Goal: Task Accomplishment & Management: Use online tool/utility

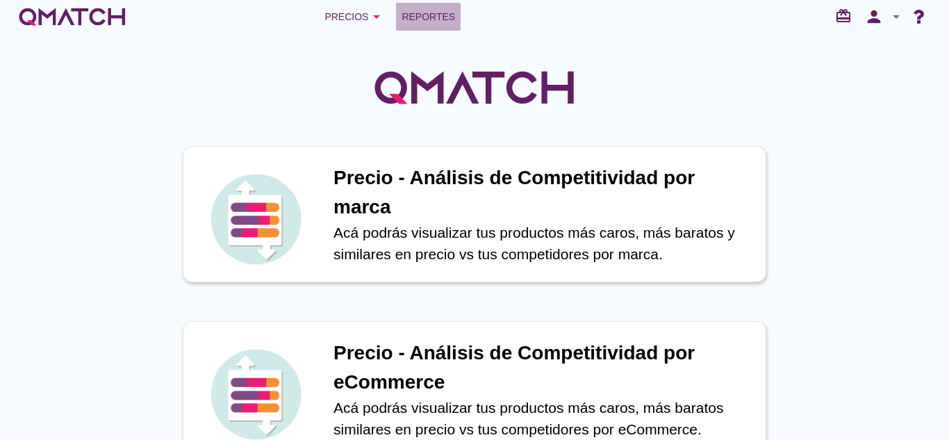
click at [449, 17] on span "Reportes" at bounding box center [429, 16] width 54 height 17
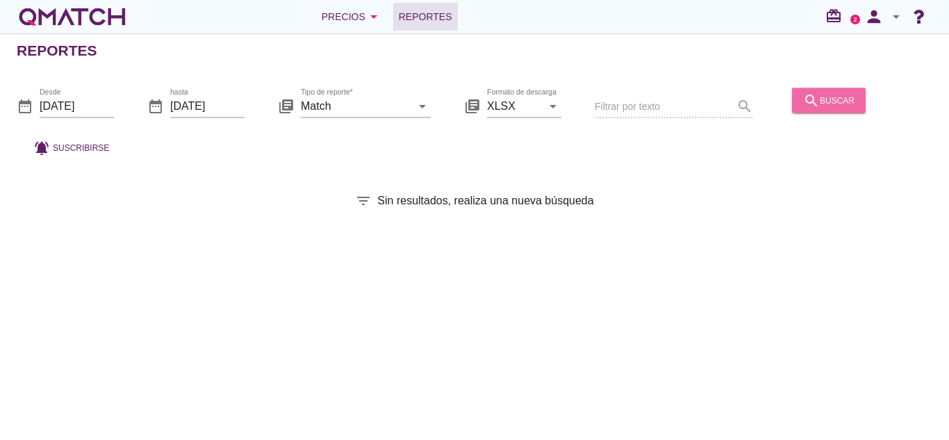
click at [830, 97] on div "search buscar" at bounding box center [828, 100] width 51 height 17
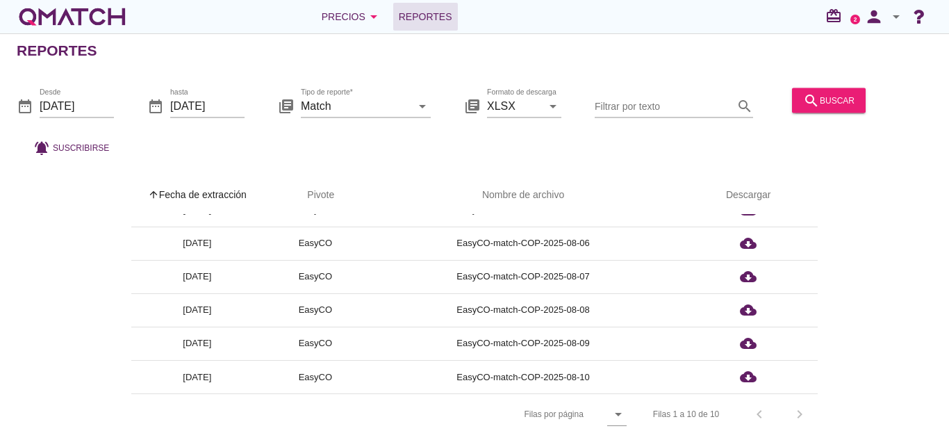
scroll to position [5, 0]
click at [798, 410] on div "Filas 1 a 10 de 10 chevron_left chevron_right" at bounding box center [727, 414] width 181 height 33
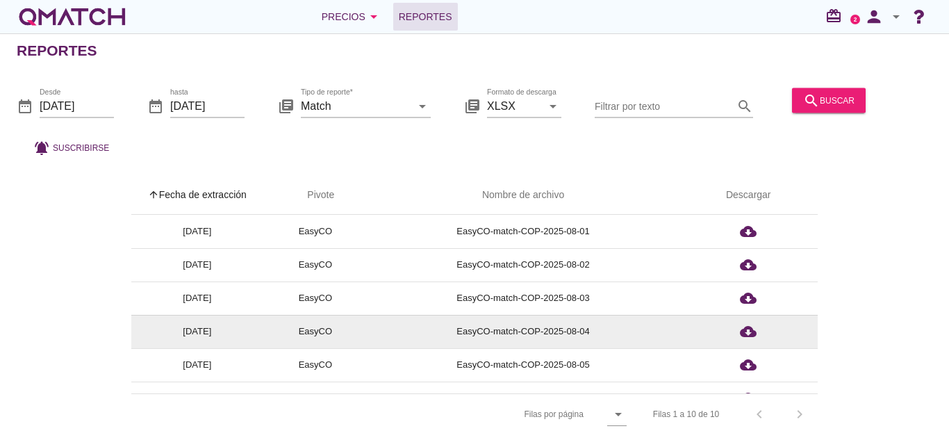
scroll to position [155, 0]
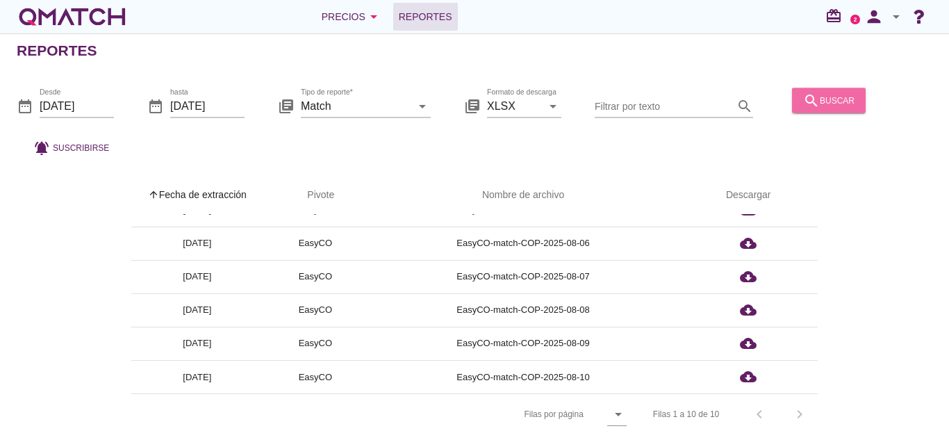
click at [818, 100] on div "search buscar" at bounding box center [828, 100] width 51 height 17
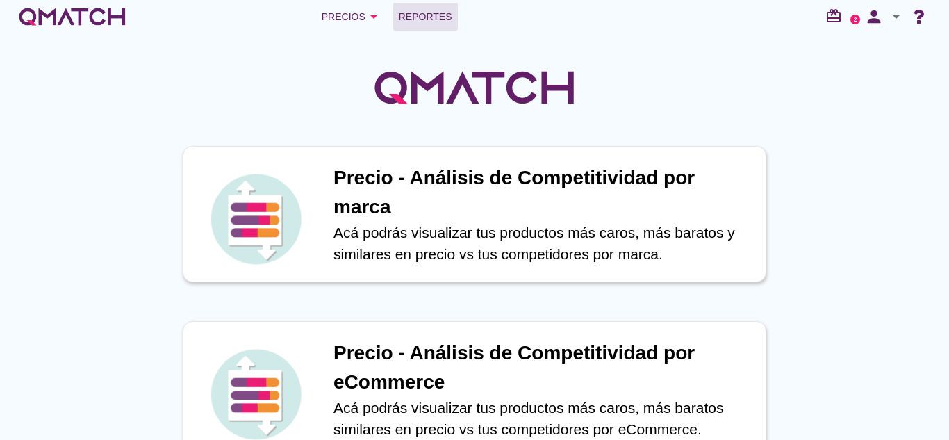
click at [414, 15] on span "Reportes" at bounding box center [426, 16] width 54 height 17
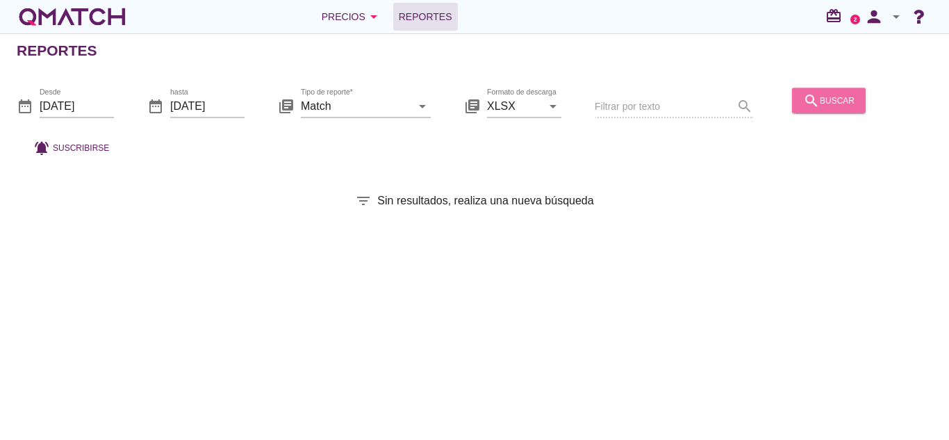
click at [859, 99] on button "search buscar" at bounding box center [829, 100] width 74 height 25
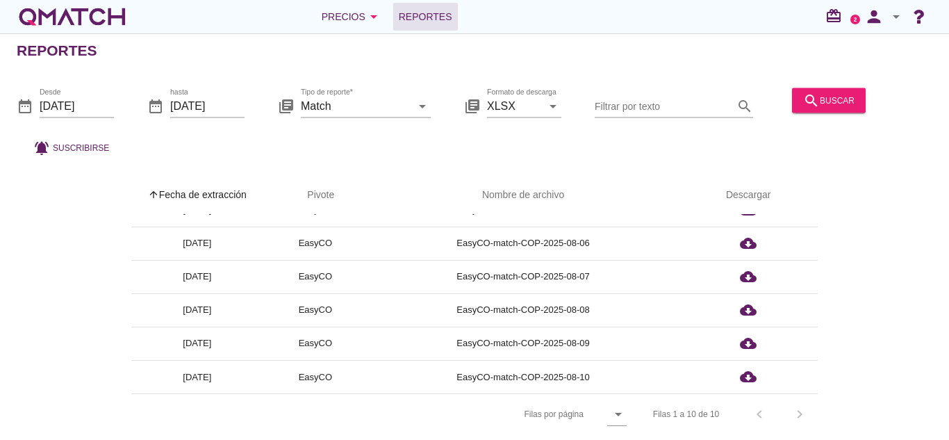
scroll to position [5, 0]
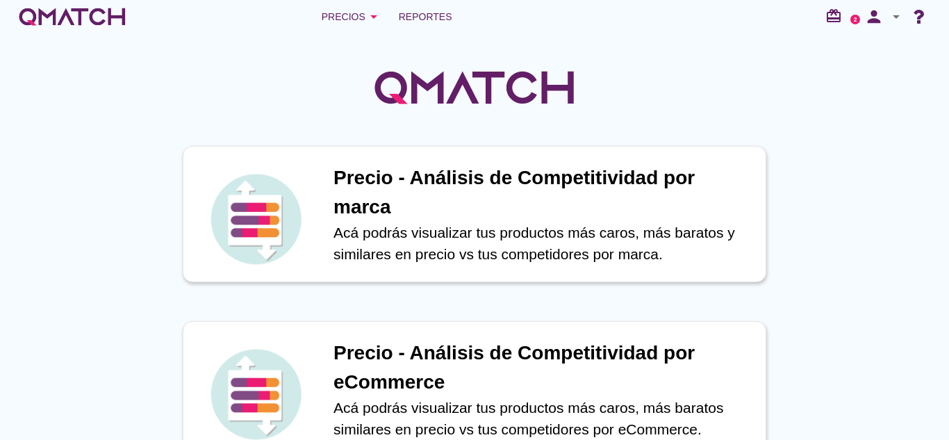
click at [417, 32] on div "Precios arrow_drop_down Reportes redeem 2 person arrow_drop_down" at bounding box center [474, 16] width 949 height 33
click at [416, 11] on span "Reportes" at bounding box center [426, 16] width 54 height 17
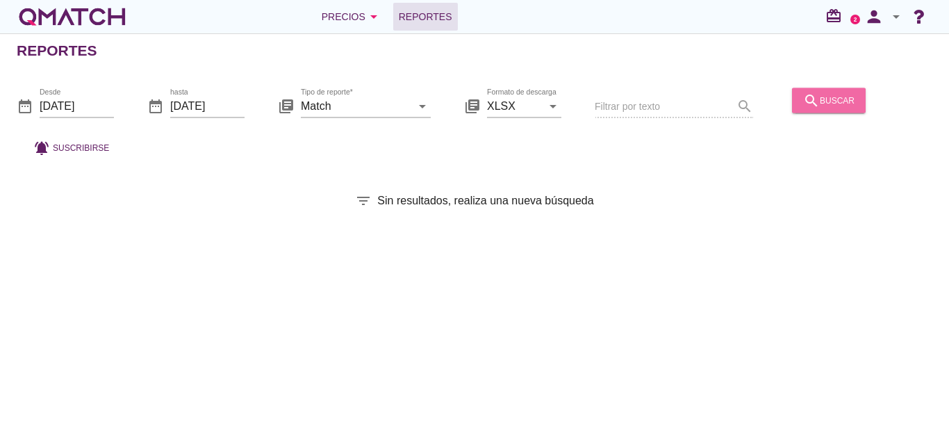
click at [837, 105] on div "search buscar" at bounding box center [828, 100] width 51 height 17
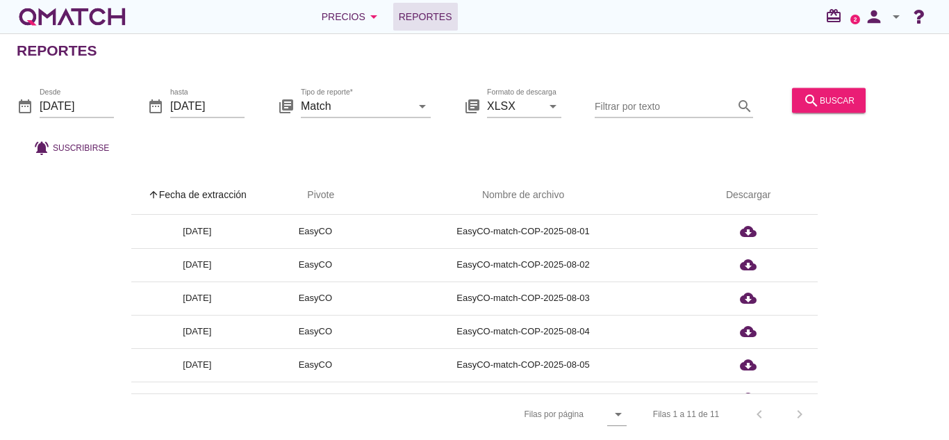
scroll to position [188, 0]
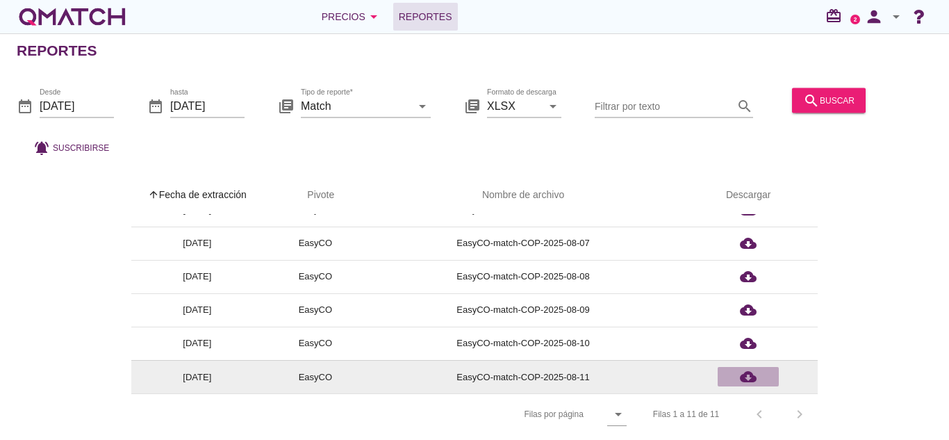
click at [757, 378] on icon "cloud_download" at bounding box center [748, 376] width 17 height 17
